Goal: Information Seeking & Learning: Compare options

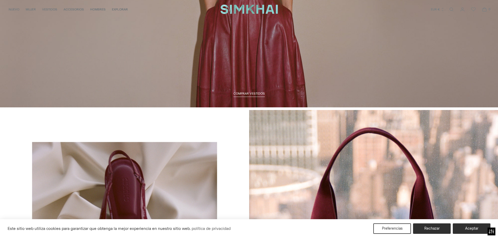
scroll to position [1020, 0]
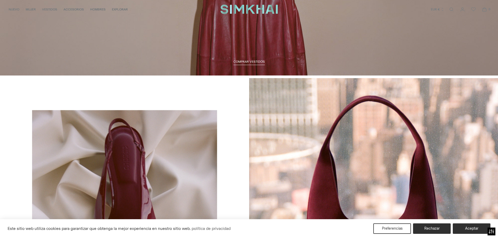
click at [248, 62] on font "COMPRAR VESTIDOS" at bounding box center [249, 62] width 31 height 4
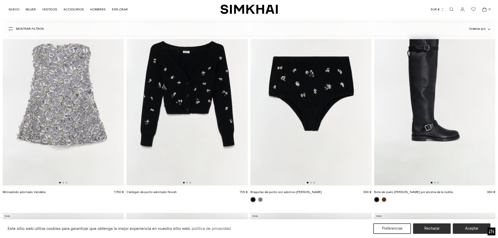
scroll to position [314, 0]
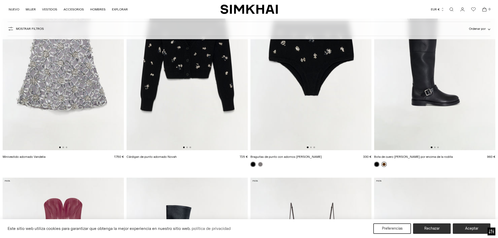
click at [384, 165] on link at bounding box center [384, 164] width 5 height 5
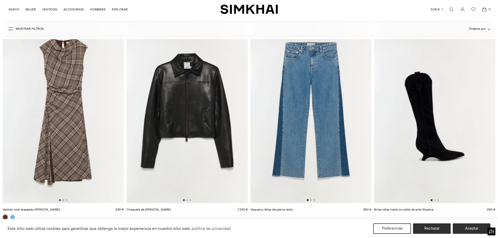
scroll to position [916, 0]
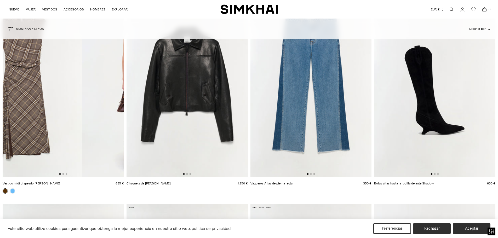
drag, startPoint x: 77, startPoint y: 136, endPoint x: 32, endPoint y: 130, distance: 44.8
click at [32, 130] on img at bounding box center [21, 86] width 121 height 182
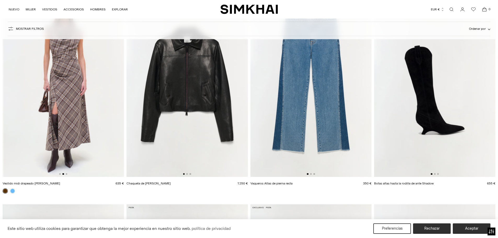
scroll to position [0, 121]
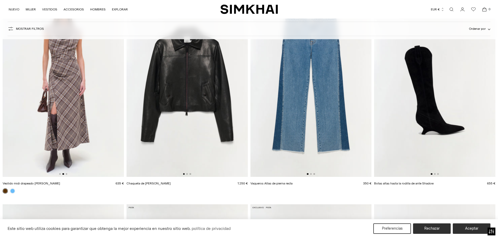
drag, startPoint x: 47, startPoint y: 124, endPoint x: 25, endPoint y: 124, distance: 22.5
click at [25, 124] on img at bounding box center [63, 86] width 121 height 182
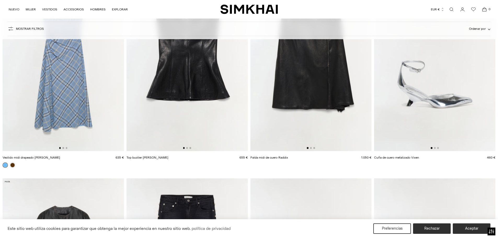
scroll to position [1203, 0]
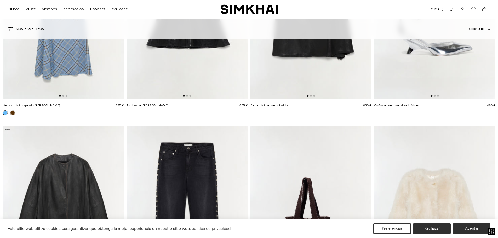
click at [401, 80] on img at bounding box center [434, 8] width 121 height 182
drag, startPoint x: 457, startPoint y: 79, endPoint x: 400, endPoint y: 83, distance: 56.4
click at [401, 83] on img at bounding box center [434, 8] width 121 height 182
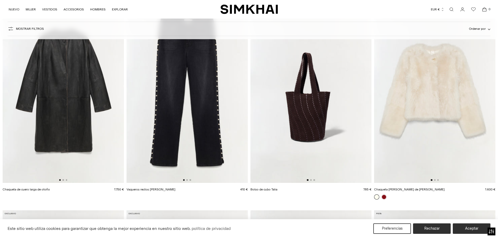
scroll to position [1360, 0]
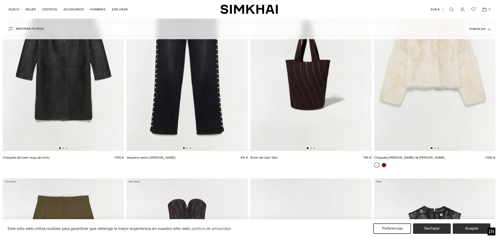
drag, startPoint x: 316, startPoint y: 98, endPoint x: 266, endPoint y: 97, distance: 50.2
click at [262, 98] on img at bounding box center [311, 60] width 121 height 182
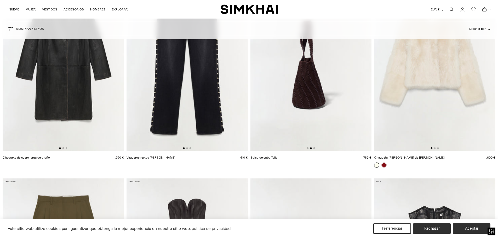
drag, startPoint x: 329, startPoint y: 98, endPoint x: 247, endPoint y: 98, distance: 82.4
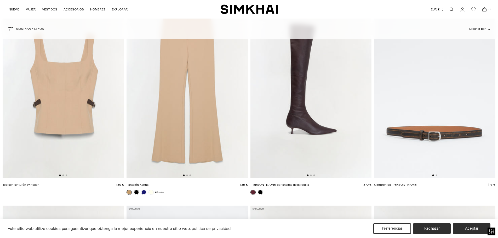
scroll to position [2381, 0]
drag, startPoint x: 225, startPoint y: 112, endPoint x: 133, endPoint y: 114, distance: 91.9
click at [136, 114] on img at bounding box center [187, 87] width 121 height 182
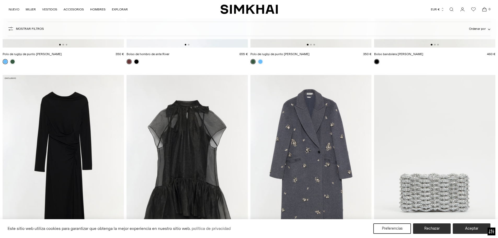
scroll to position [2799, 0]
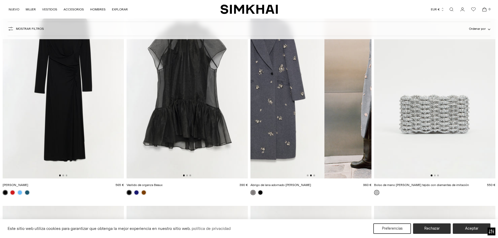
drag, startPoint x: 334, startPoint y: 107, endPoint x: 257, endPoint y: 113, distance: 77.4
click at [258, 113] on img at bounding box center [264, 88] width 121 height 182
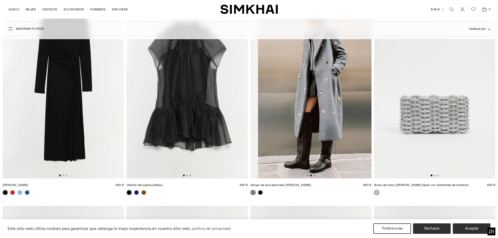
scroll to position [0, 121]
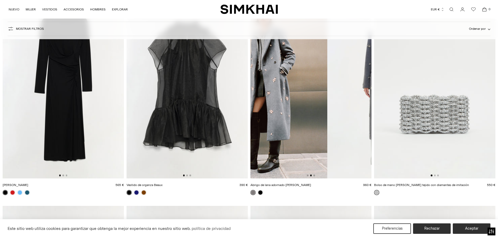
drag, startPoint x: 290, startPoint y: 115, endPoint x: 259, endPoint y: 115, distance: 30.9
click at [262, 115] on img at bounding box center [266, 88] width 121 height 182
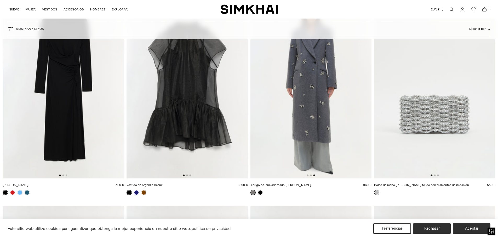
click at [327, 114] on img at bounding box center [311, 88] width 121 height 182
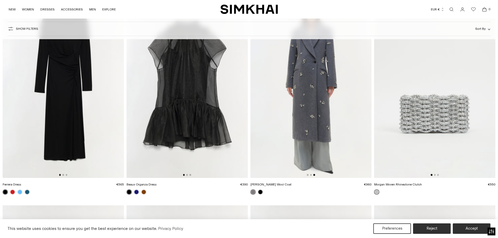
scroll to position [2826, 0]
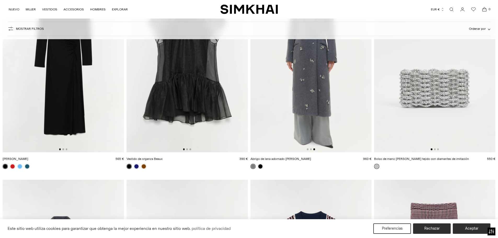
drag, startPoint x: 452, startPoint y: 99, endPoint x: 381, endPoint y: 106, distance: 70.5
click at [383, 108] on img at bounding box center [434, 61] width 121 height 182
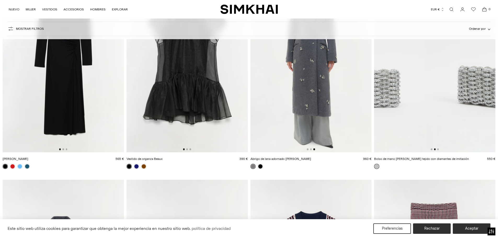
drag, startPoint x: 444, startPoint y: 97, endPoint x: 371, endPoint y: 102, distance: 74.0
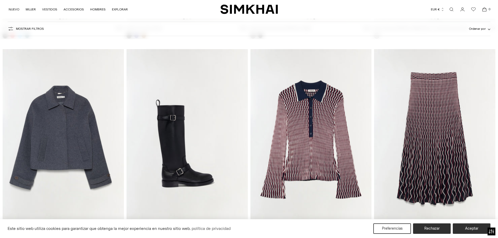
scroll to position [3009, 0]
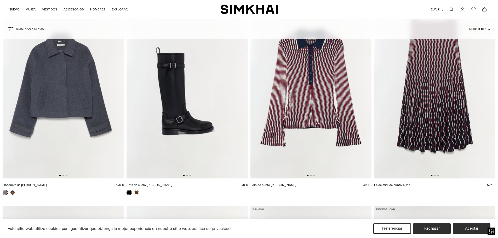
click at [136, 193] on link at bounding box center [136, 192] width 5 height 5
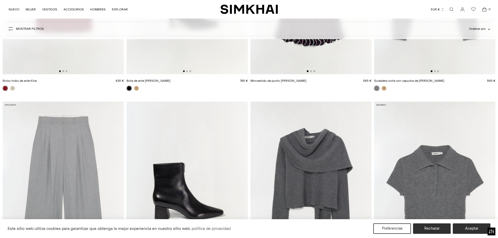
scroll to position [3427, 0]
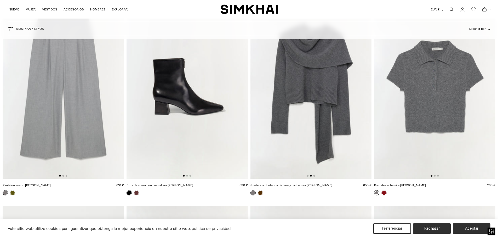
drag, startPoint x: 339, startPoint y: 109, endPoint x: 275, endPoint y: 115, distance: 63.3
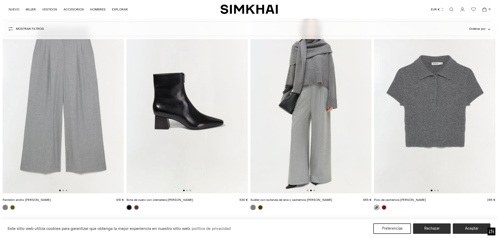
scroll to position [3375, 0]
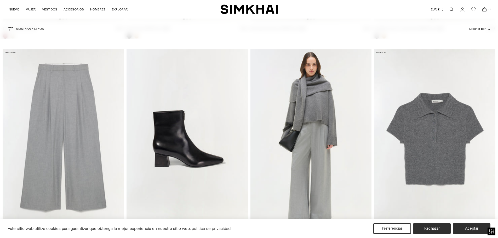
drag, startPoint x: 290, startPoint y: 128, endPoint x: 161, endPoint y: 130, distance: 129.3
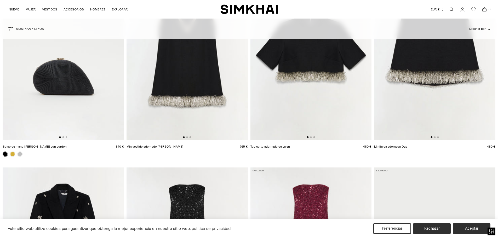
scroll to position [3820, 0]
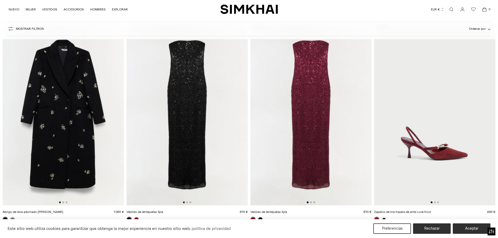
drag, startPoint x: 195, startPoint y: 149, endPoint x: 127, endPoint y: 153, distance: 68.1
click at [132, 154] on img at bounding box center [187, 115] width 121 height 182
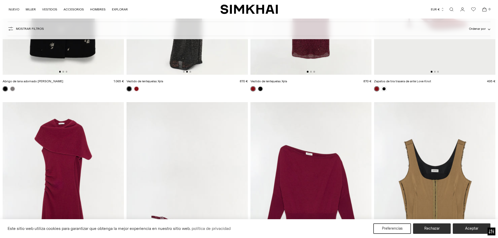
scroll to position [3846, 0]
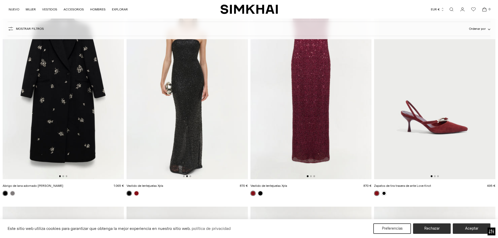
drag, startPoint x: 422, startPoint y: 137, endPoint x: 367, endPoint y: 144, distance: 55.6
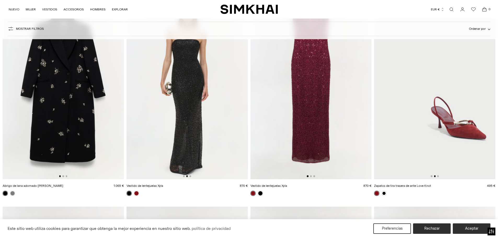
scroll to position [0, 121]
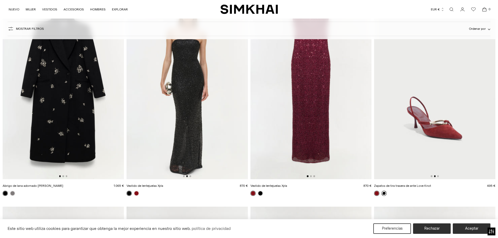
click at [386, 194] on link at bounding box center [384, 193] width 5 height 5
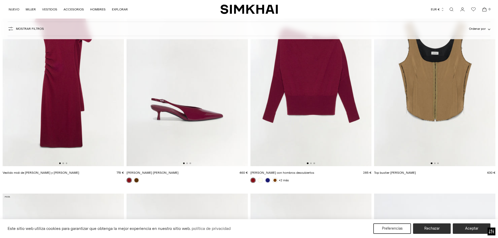
scroll to position [4029, 0]
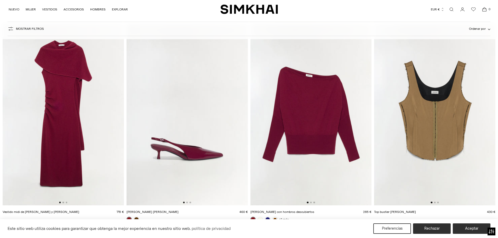
drag, startPoint x: 105, startPoint y: 136, endPoint x: 47, endPoint y: 133, distance: 58.7
click at [51, 134] on img at bounding box center [63, 115] width 121 height 182
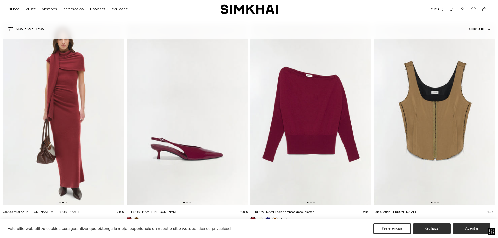
drag, startPoint x: 101, startPoint y: 135, endPoint x: 31, endPoint y: 135, distance: 70.1
click at [32, 135] on img at bounding box center [63, 115] width 121 height 182
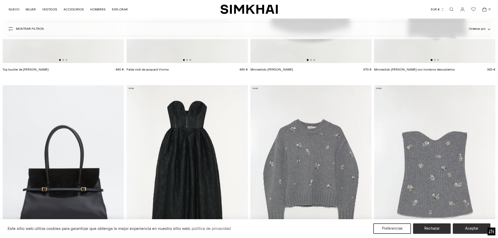
scroll to position [4605, 0]
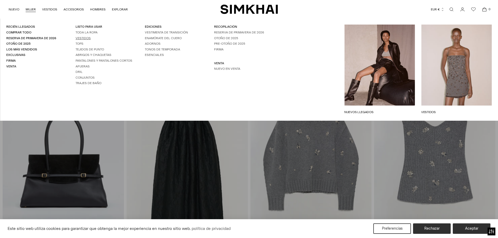
click at [89, 39] on font "Vestidos" at bounding box center [83, 38] width 15 height 4
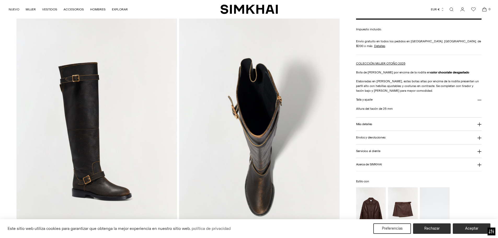
scroll to position [288, 0]
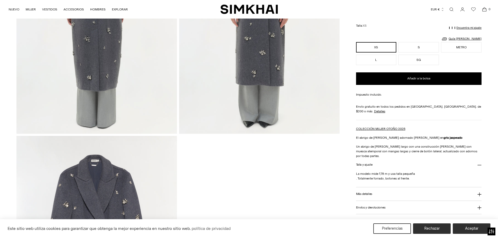
scroll to position [628, 0]
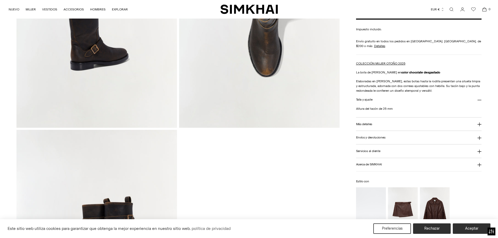
scroll to position [497, 0]
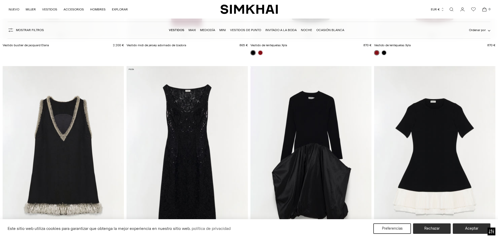
scroll to position [706, 0]
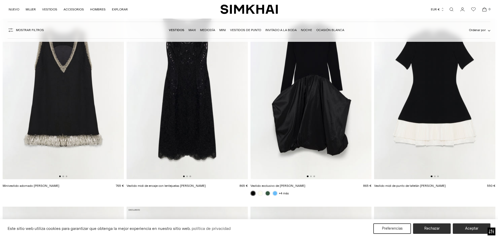
drag, startPoint x: 212, startPoint y: 111, endPoint x: 115, endPoint y: 112, distance: 97.1
click at [130, 111] on img at bounding box center [187, 89] width 121 height 182
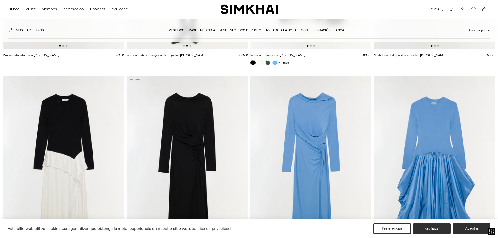
scroll to position [916, 0]
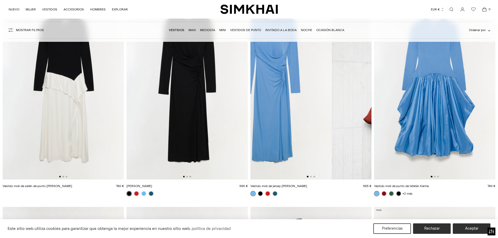
drag, startPoint x: 341, startPoint y: 93, endPoint x: 278, endPoint y: 103, distance: 63.5
click at [278, 104] on img at bounding box center [271, 89] width 121 height 182
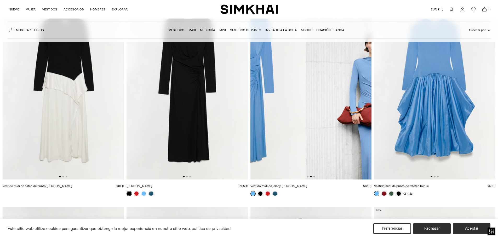
scroll to position [0, 121]
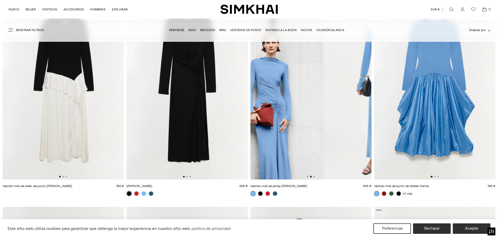
drag, startPoint x: 349, startPoint y: 103, endPoint x: 288, endPoint y: 110, distance: 60.8
click at [289, 110] on img at bounding box center [263, 89] width 121 height 182
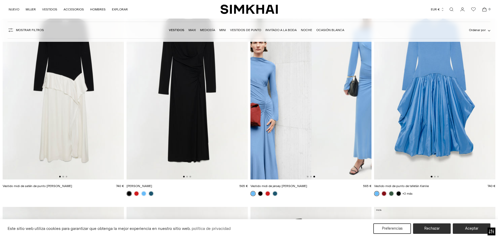
scroll to position [0, 243]
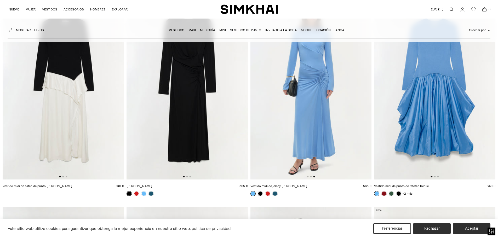
drag, startPoint x: 278, startPoint y: 108, endPoint x: 244, endPoint y: 112, distance: 34.6
drag, startPoint x: 324, startPoint y: 105, endPoint x: 388, endPoint y: 108, distance: 63.6
drag, startPoint x: 267, startPoint y: 120, endPoint x: 249, endPoint y: 124, distance: 18.4
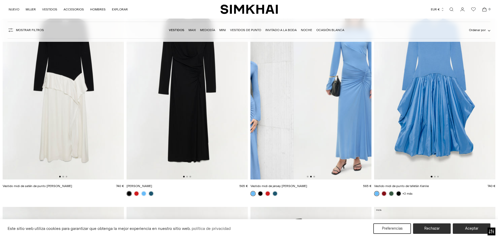
scroll to position [0, 15]
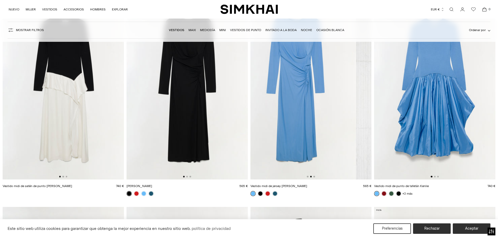
drag, startPoint x: 252, startPoint y: 124, endPoint x: 363, endPoint y: 125, distance: 110.4
click at [367, 124] on img at bounding box center [416, 89] width 121 height 182
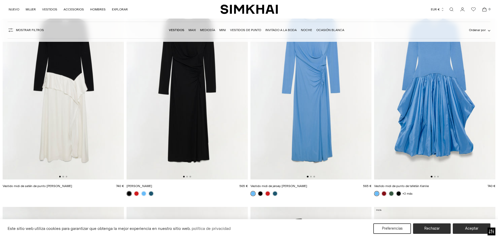
drag, startPoint x: 281, startPoint y: 125, endPoint x: 357, endPoint y: 119, distance: 76.1
click at [356, 119] on img at bounding box center [311, 89] width 121 height 182
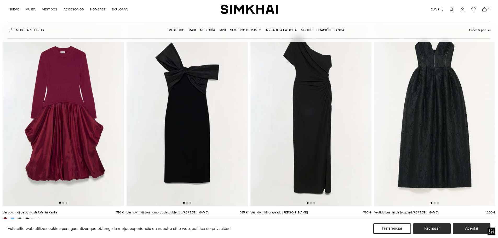
scroll to position [1125, 0]
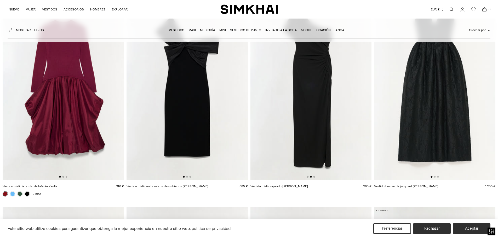
drag, startPoint x: 321, startPoint y: 110, endPoint x: 256, endPoint y: 116, distance: 65.1
click at [257, 116] on img at bounding box center [311, 89] width 121 height 182
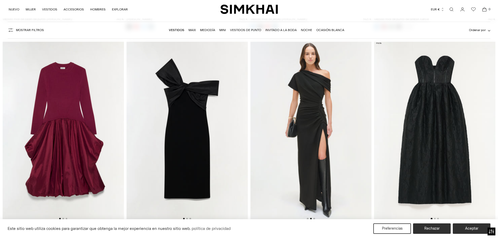
scroll to position [1073, 0]
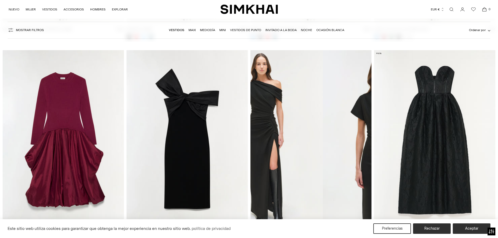
drag, startPoint x: 324, startPoint y: 130, endPoint x: 270, endPoint y: 132, distance: 53.9
click at [270, 132] on img at bounding box center [262, 141] width 121 height 182
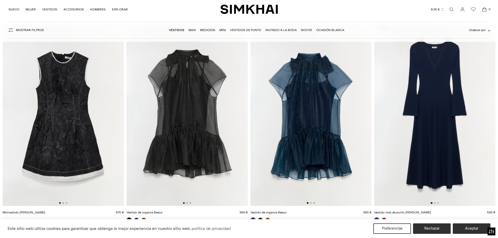
scroll to position [1334, 0]
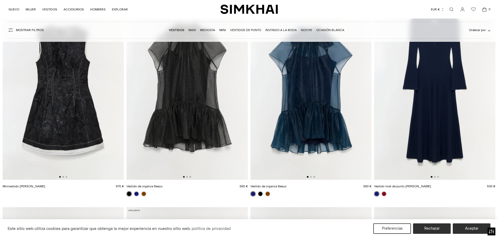
drag, startPoint x: 438, startPoint y: 114, endPoint x: 358, endPoint y: 115, distance: 80.6
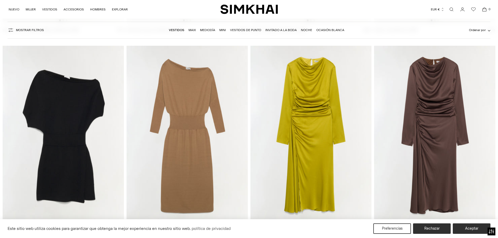
scroll to position [1674, 0]
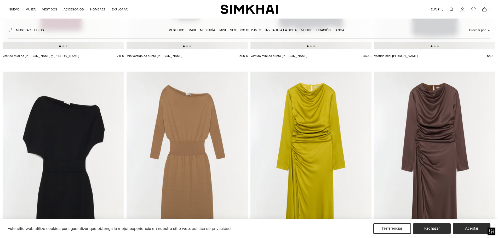
drag, startPoint x: 449, startPoint y: 137, endPoint x: 322, endPoint y: 146, distance: 127.4
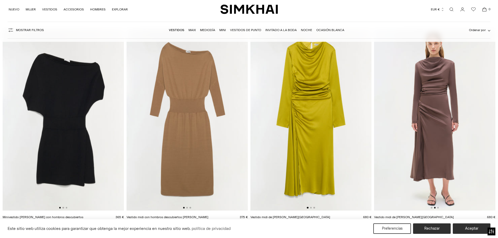
scroll to position [1727, 0]
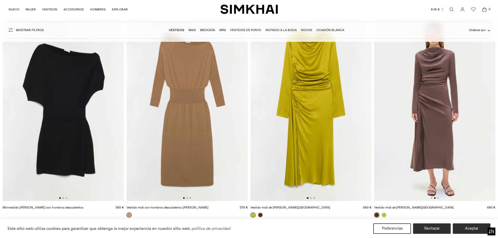
drag, startPoint x: 441, startPoint y: 138, endPoint x: 351, endPoint y: 142, distance: 90.6
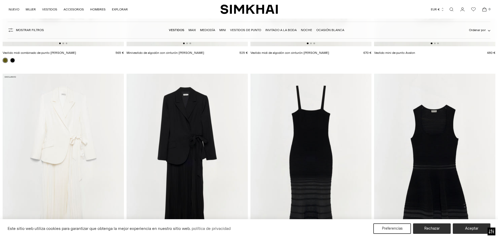
scroll to position [2538, 0]
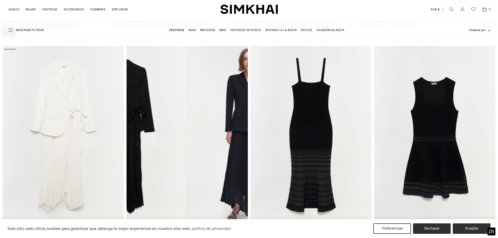
drag, startPoint x: 235, startPoint y: 136, endPoint x: 141, endPoint y: 137, distance: 93.9
click at [150, 137] on img at bounding box center [125, 137] width 121 height 182
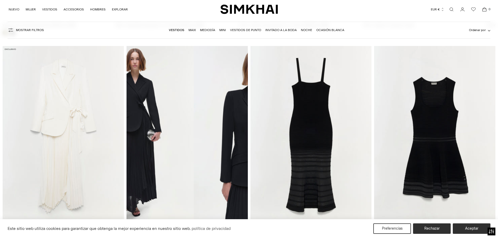
drag, startPoint x: 203, startPoint y: 138, endPoint x: 133, endPoint y: 137, distance: 70.4
click at [136, 138] on img at bounding box center [133, 137] width 121 height 182
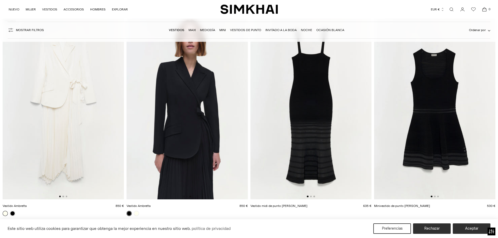
scroll to position [2590, 0]
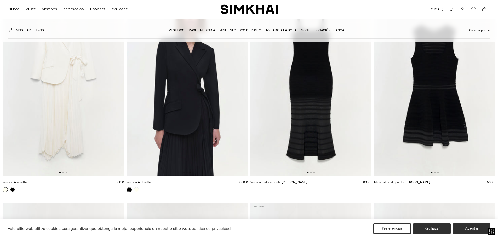
drag, startPoint x: 197, startPoint y: 142, endPoint x: 123, endPoint y: 140, distance: 73.3
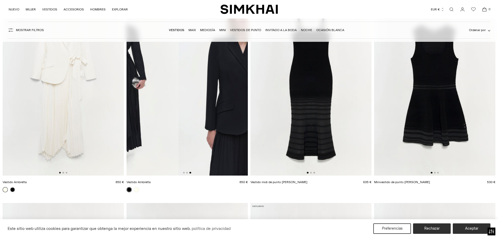
drag, startPoint x: 156, startPoint y: 138, endPoint x: 221, endPoint y: 142, distance: 64.5
click at [221, 142] on img at bounding box center [239, 85] width 121 height 182
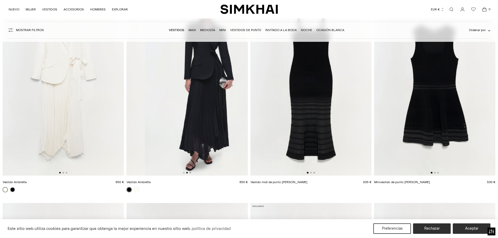
drag, startPoint x: 169, startPoint y: 139, endPoint x: 224, endPoint y: 139, distance: 54.7
click at [223, 139] on img at bounding box center [205, 85] width 121 height 182
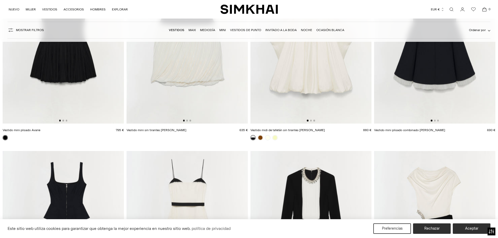
scroll to position [2956, 0]
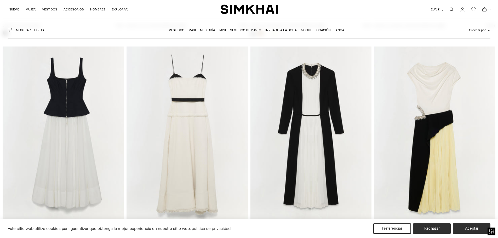
drag, startPoint x: 338, startPoint y: 129, endPoint x: 274, endPoint y: 134, distance: 63.8
click at [275, 134] on img at bounding box center [311, 138] width 121 height 182
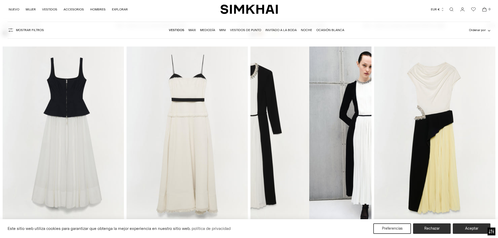
scroll to position [0, 121]
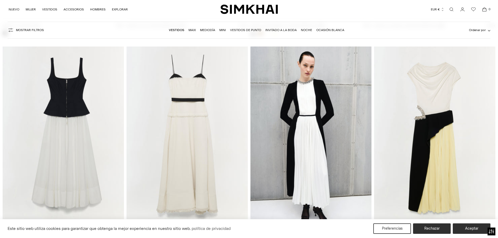
drag, startPoint x: 411, startPoint y: 143, endPoint x: 389, endPoint y: 144, distance: 21.7
click at [396, 144] on img at bounding box center [434, 138] width 121 height 182
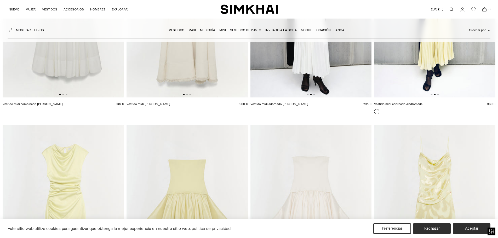
scroll to position [3166, 0]
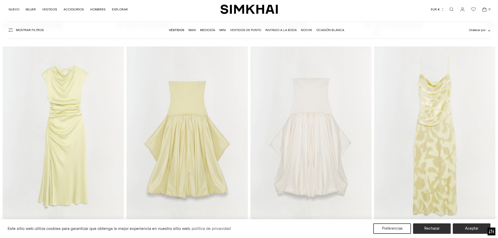
drag, startPoint x: 444, startPoint y: 133, endPoint x: 364, endPoint y: 142, distance: 80.5
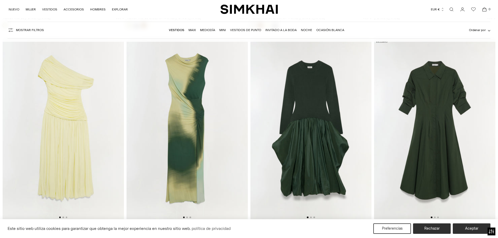
scroll to position [3401, 0]
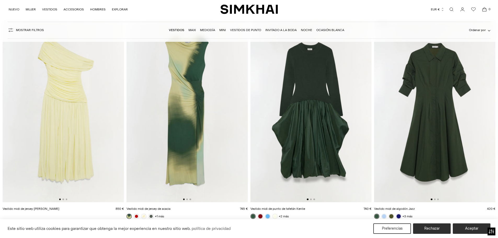
drag, startPoint x: 83, startPoint y: 122, endPoint x: 20, endPoint y: 125, distance: 63.1
click at [28, 125] on img at bounding box center [63, 112] width 121 height 182
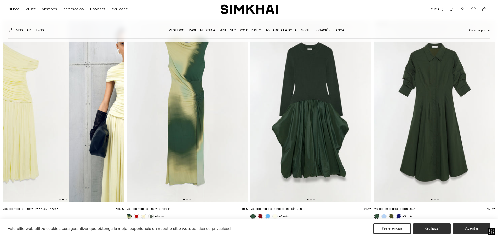
scroll to position [0, 121]
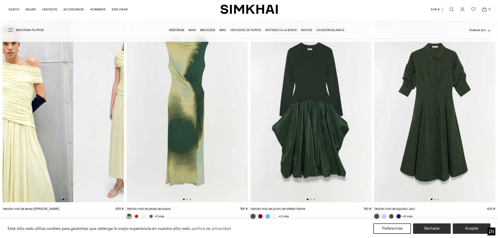
drag, startPoint x: 94, startPoint y: 137, endPoint x: 33, endPoint y: 136, distance: 61.0
click at [34, 137] on img at bounding box center [12, 112] width 121 height 182
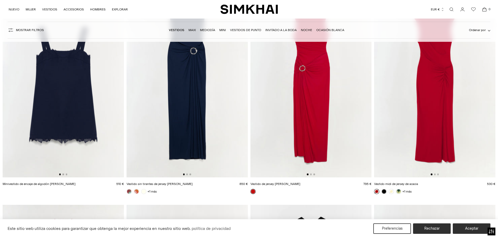
scroll to position [4474, 0]
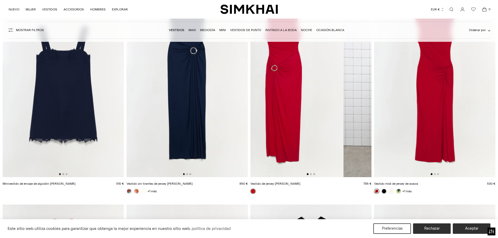
drag, startPoint x: 335, startPoint y: 111, endPoint x: 256, endPoint y: 122, distance: 80.5
click at [255, 122] on img at bounding box center [283, 86] width 121 height 182
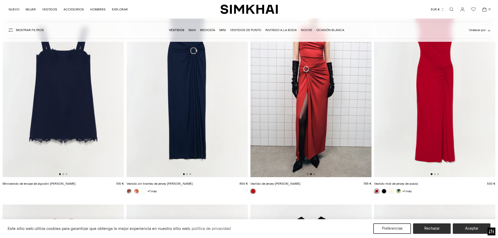
scroll to position [4395, 0]
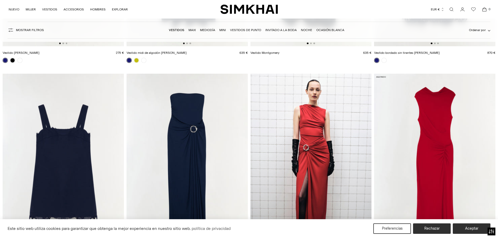
drag, startPoint x: 287, startPoint y: 142, endPoint x: 263, endPoint y: 142, distance: 23.8
click at [268, 142] on img at bounding box center [310, 165] width 121 height 182
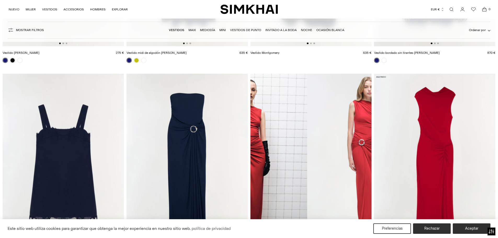
scroll to position [0, 243]
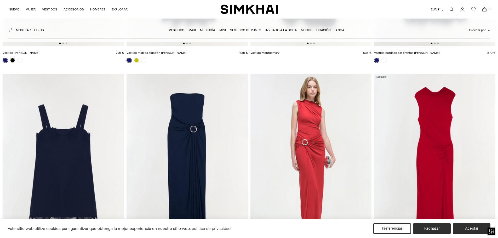
drag, startPoint x: 441, startPoint y: 140, endPoint x: 383, endPoint y: 149, distance: 59.2
click at [387, 149] on img at bounding box center [434, 165] width 121 height 182
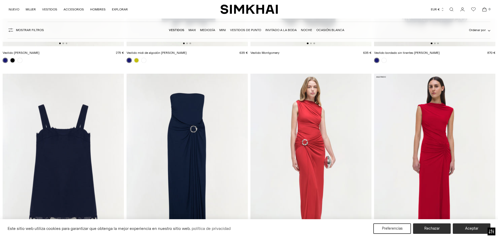
drag, startPoint x: 436, startPoint y: 148, endPoint x: 371, endPoint y: 155, distance: 65.3
click at [380, 155] on img at bounding box center [434, 165] width 121 height 182
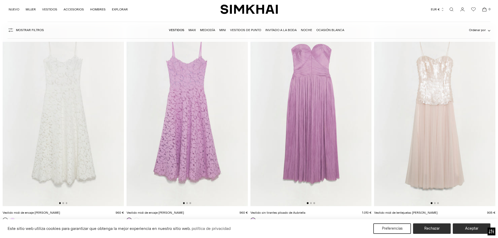
scroll to position [5494, 0]
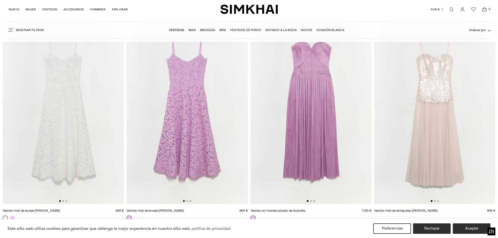
drag, startPoint x: 201, startPoint y: 122, endPoint x: 128, endPoint y: 122, distance: 73.5
click at [130, 122] on img at bounding box center [187, 113] width 121 height 182
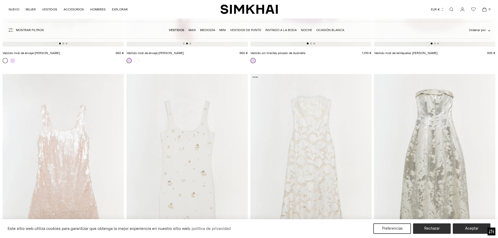
scroll to position [5651, 0]
drag, startPoint x: 324, startPoint y: 139, endPoint x: 274, endPoint y: 142, distance: 49.5
click at [276, 143] on img at bounding box center [311, 166] width 121 height 182
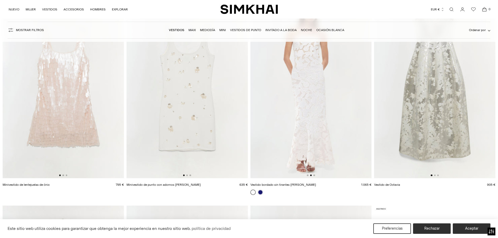
scroll to position [5730, 0]
click at [261, 191] on link at bounding box center [260, 192] width 5 height 5
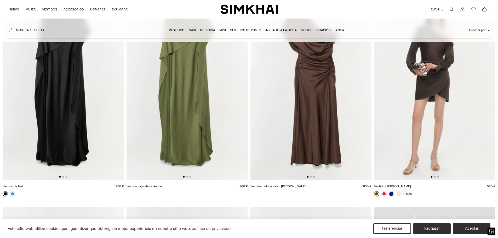
scroll to position [7404, 0]
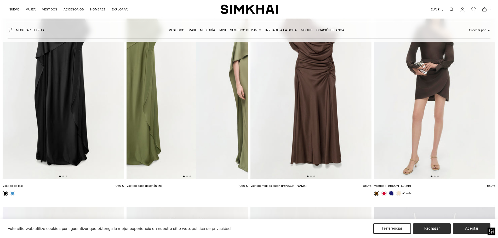
drag, startPoint x: 223, startPoint y: 111, endPoint x: 150, endPoint y: 115, distance: 73.1
click at [153, 115] on img at bounding box center [135, 89] width 121 height 182
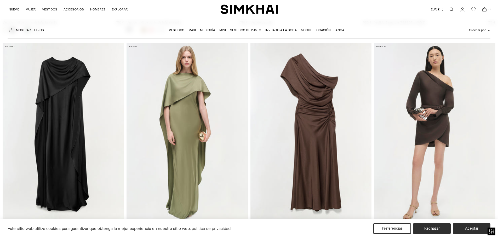
scroll to position [7325, 0]
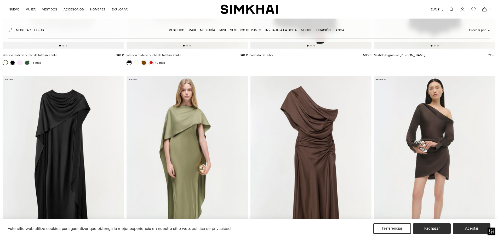
drag, startPoint x: 160, startPoint y: 135, endPoint x: 132, endPoint y: 134, distance: 27.7
click at [134, 135] on img at bounding box center [187, 167] width 121 height 182
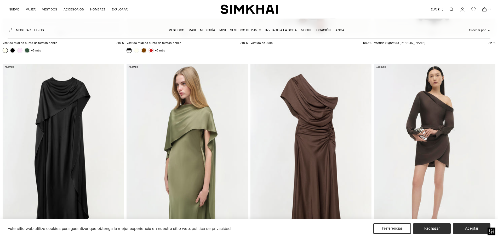
scroll to position [7404, 0]
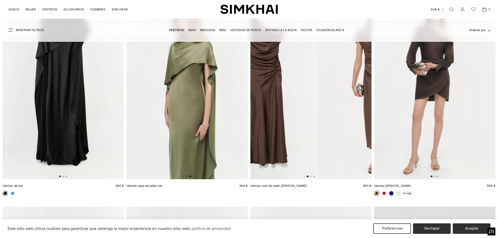
drag, startPoint x: 330, startPoint y: 114, endPoint x: 271, endPoint y: 123, distance: 60.3
click at [272, 123] on img at bounding box center [257, 89] width 121 height 182
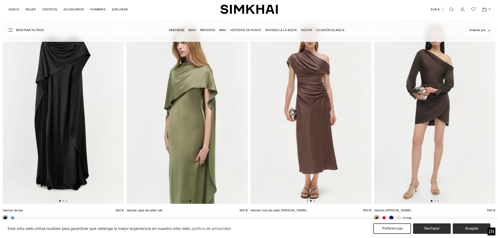
scroll to position [7325, 0]
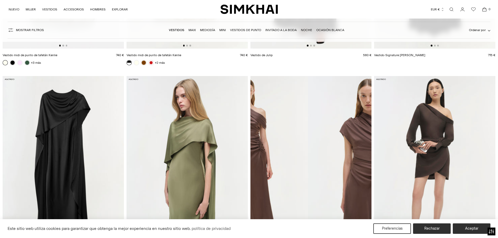
drag, startPoint x: 337, startPoint y: 151, endPoint x: 266, endPoint y: 154, distance: 72.0
click at [268, 155] on img at bounding box center [247, 167] width 121 height 182
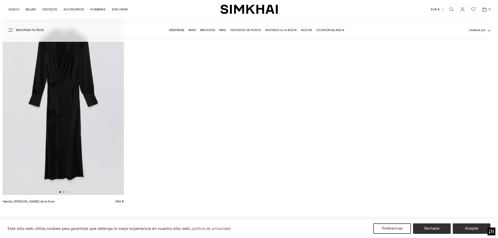
scroll to position [9340, 0]
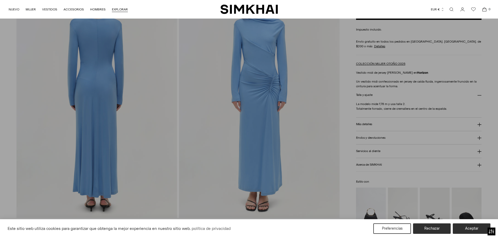
scroll to position [547, 0]
